Goal: Navigation & Orientation: Find specific page/section

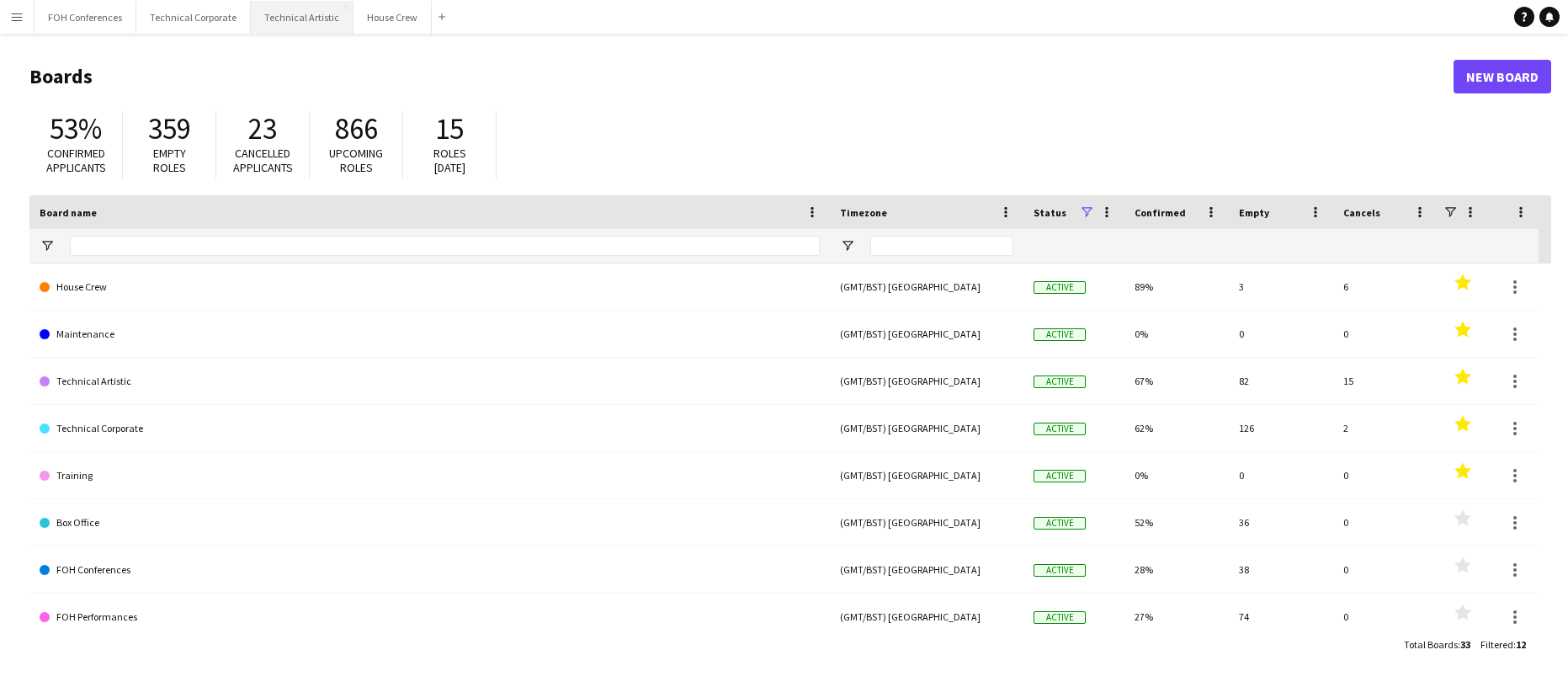
click at [272, 16] on button "Technical Artistic Close" at bounding box center [302, 17] width 102 height 32
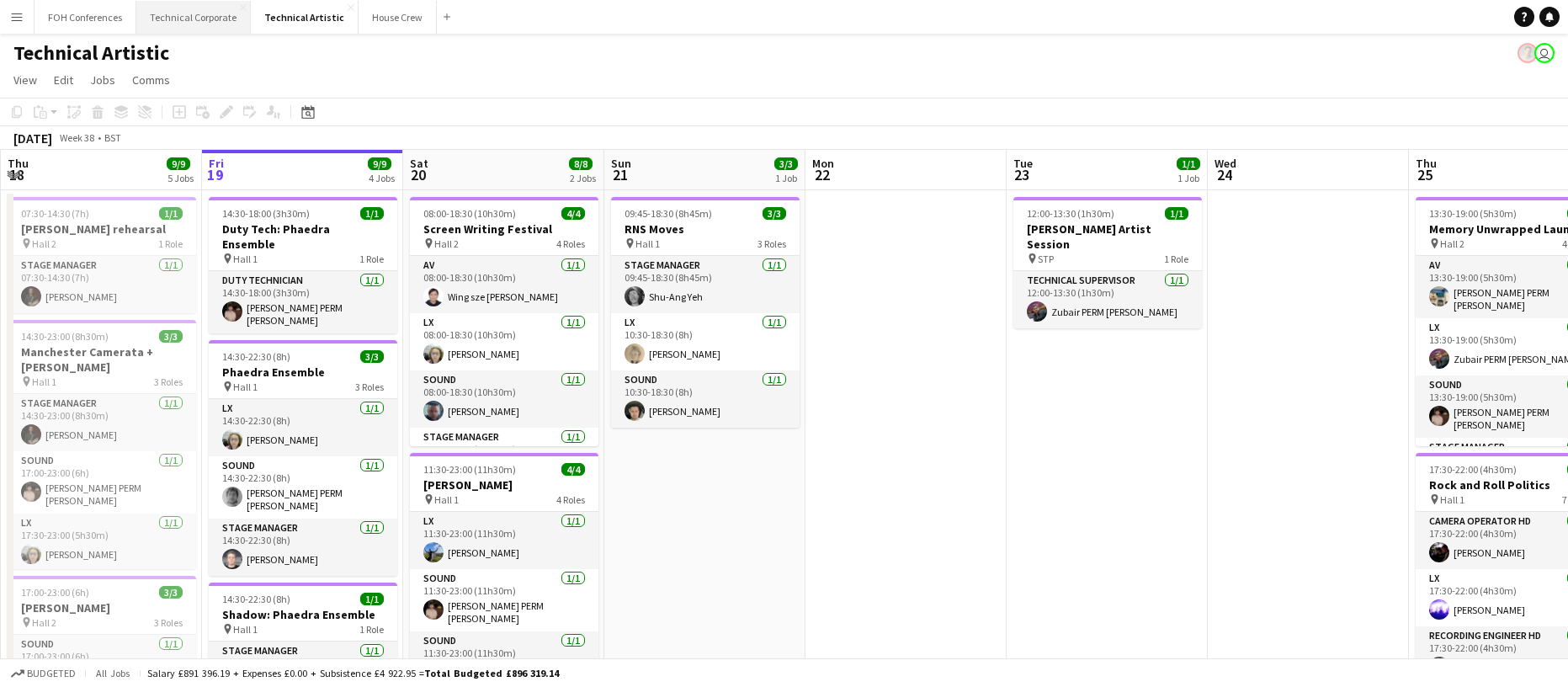
click at [190, 17] on button "Technical Corporate Close" at bounding box center [194, 17] width 114 height 32
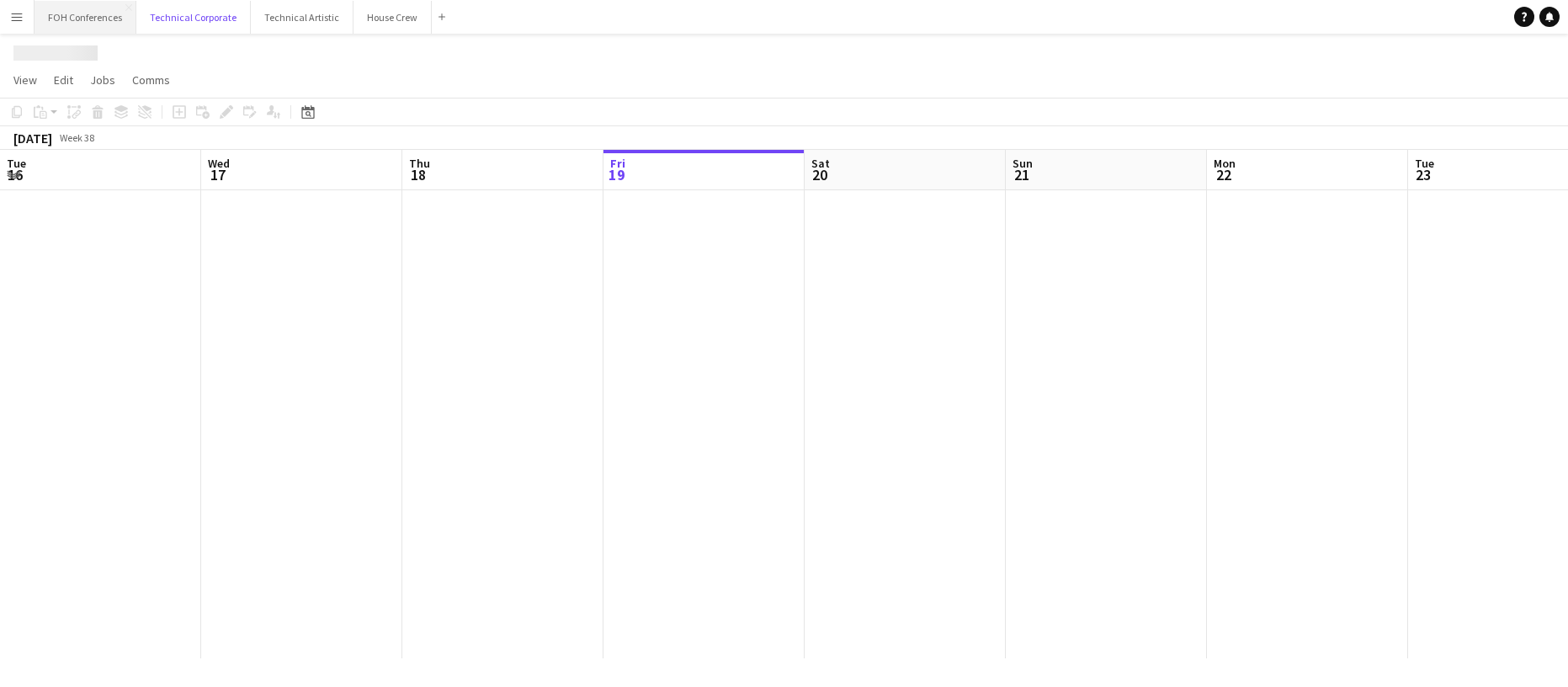
scroll to position [0, 402]
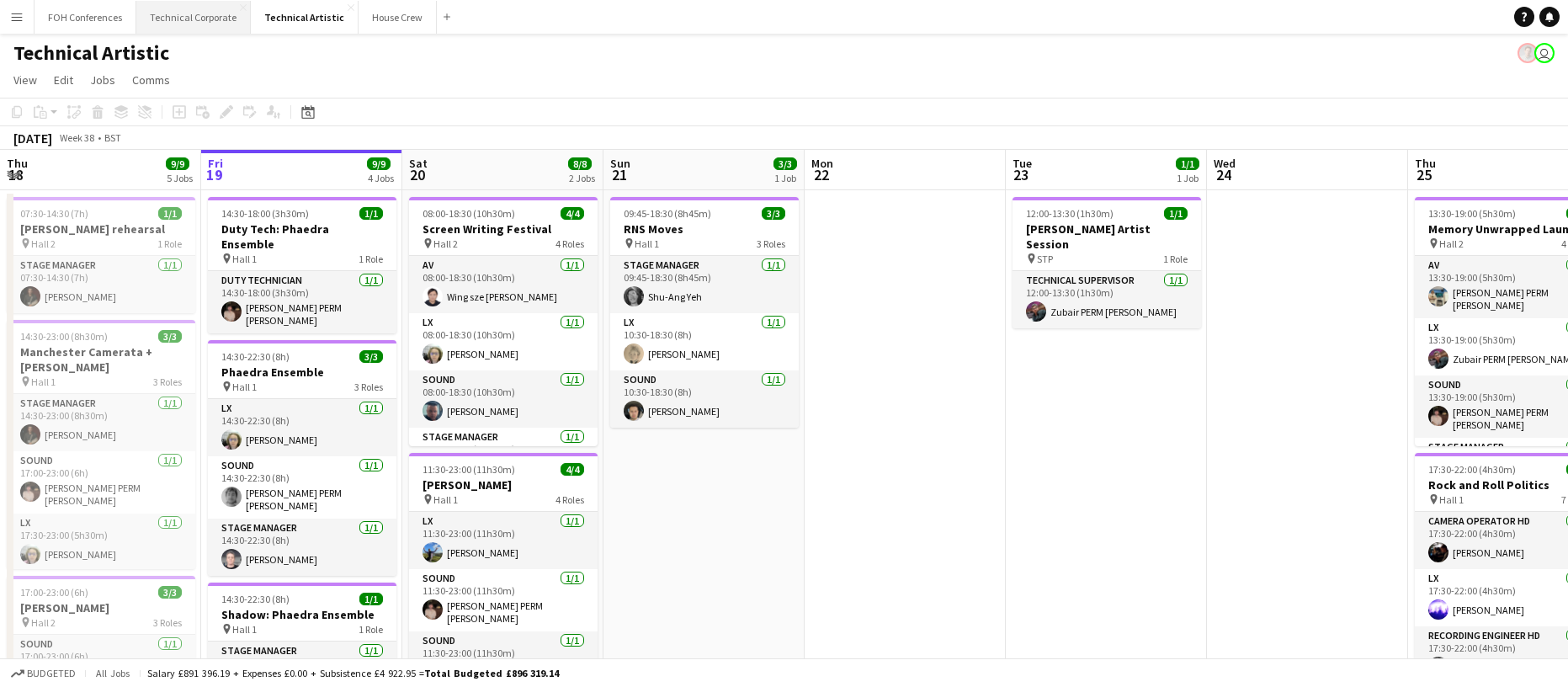
click at [196, 17] on button "Technical Corporate Close" at bounding box center [194, 17] width 114 height 32
